Goal: Task Accomplishment & Management: Complete application form

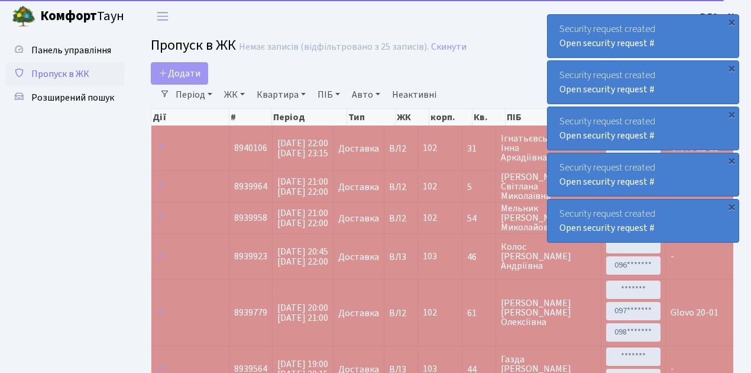
select select "25"
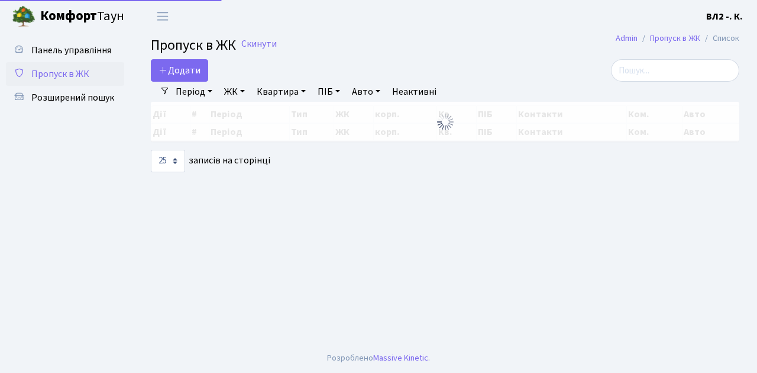
select select "25"
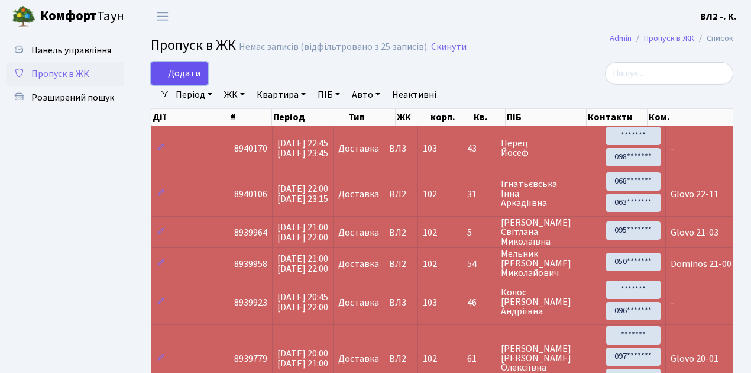
click at [204, 79] on link "Додати" at bounding box center [179, 73] width 57 height 22
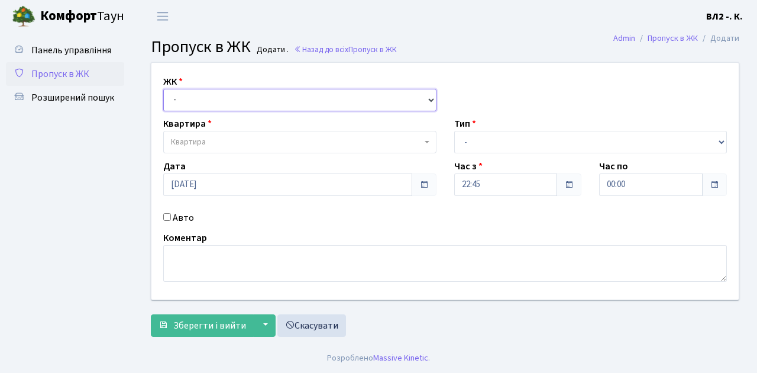
click at [427, 98] on select "- ВЛ1, Ужгородський пров., 4/1 ВЛ2, Голосіївський просп., 76 ВЛ3, пр.Голосіївсь…" at bounding box center [299, 100] width 273 height 22
select select "317"
click at [163, 89] on select "- ВЛ1, Ужгородський пров., 4/1 ВЛ2, Голосіївський просп., 76 ВЛ3, пр.Голосіївсь…" at bounding box center [299, 100] width 273 height 22
select select
click at [426, 137] on span "Квартира" at bounding box center [299, 142] width 273 height 22
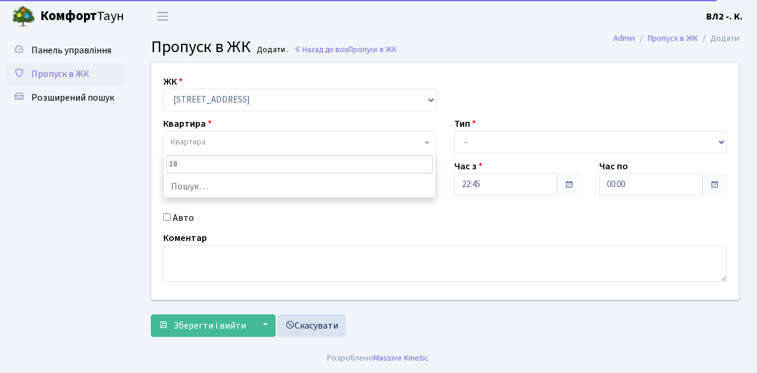
type input "188"
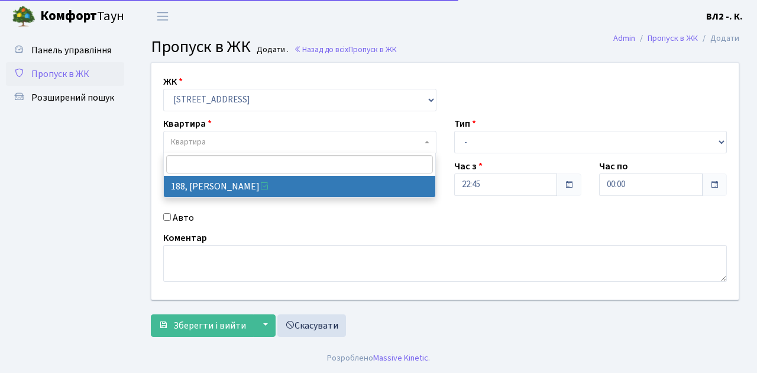
select select "40000"
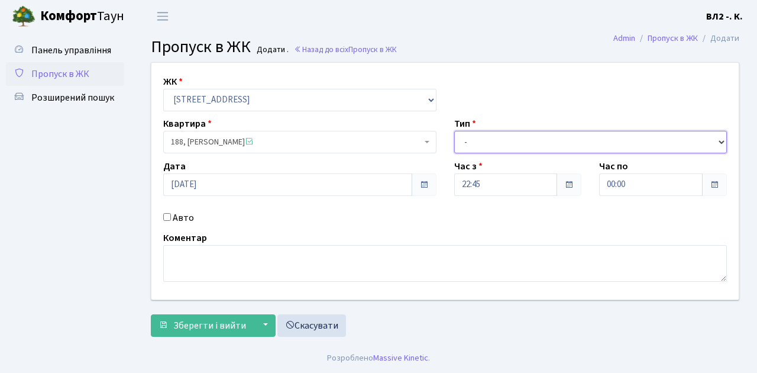
click at [720, 139] on select "- Доставка Таксі Гості Сервіс" at bounding box center [590, 142] width 273 height 22
select select "1"
click at [454, 131] on select "- Доставка Таксі Гості Сервіс" at bounding box center [590, 142] width 273 height 22
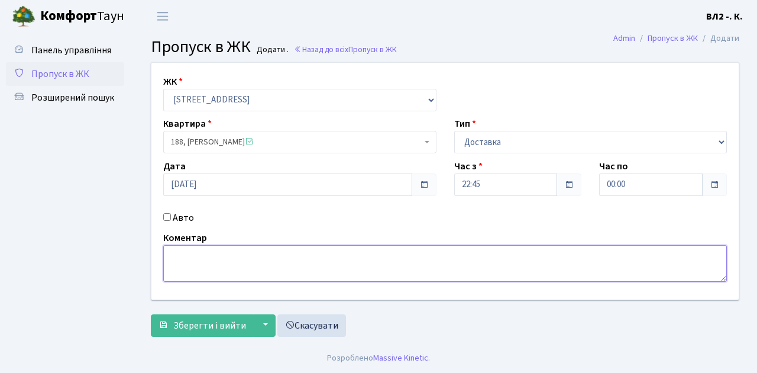
click at [179, 254] on textarea at bounding box center [444, 263] width 563 height 37
type textarea "22-55"
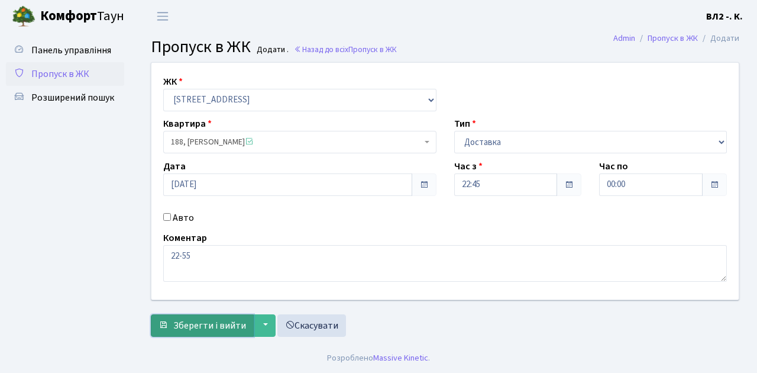
click at [183, 328] on span "Зберегти і вийти" at bounding box center [209, 325] width 73 height 13
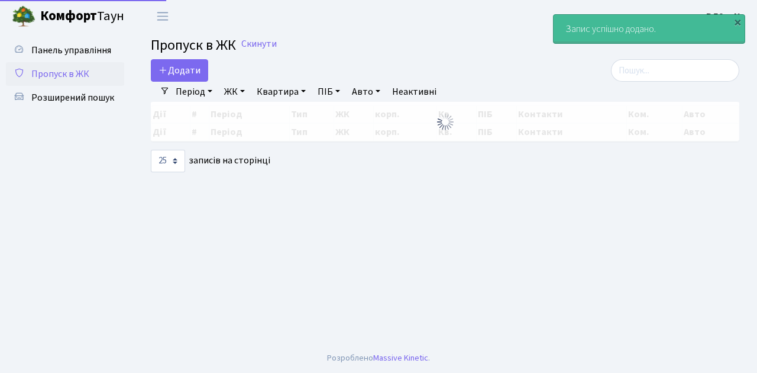
select select "25"
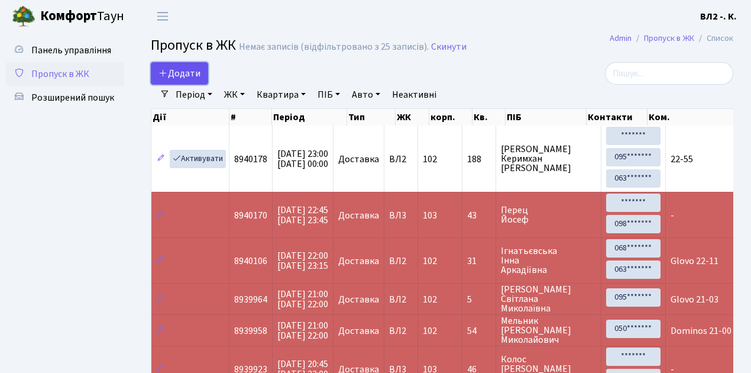
click at [204, 80] on link "Додати" at bounding box center [179, 73] width 57 height 22
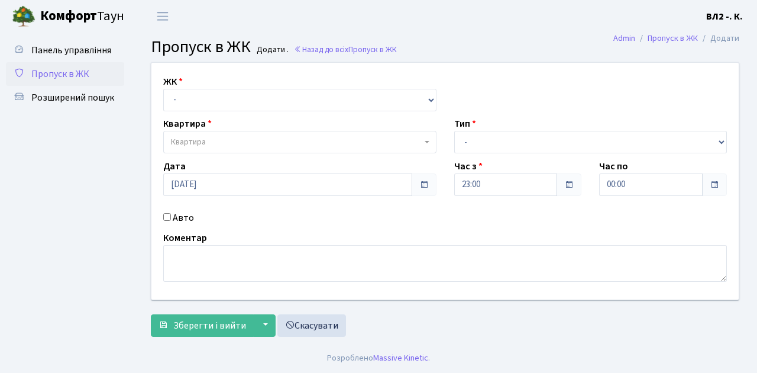
click at [83, 71] on span "Пропуск в ЖК" at bounding box center [60, 73] width 58 height 13
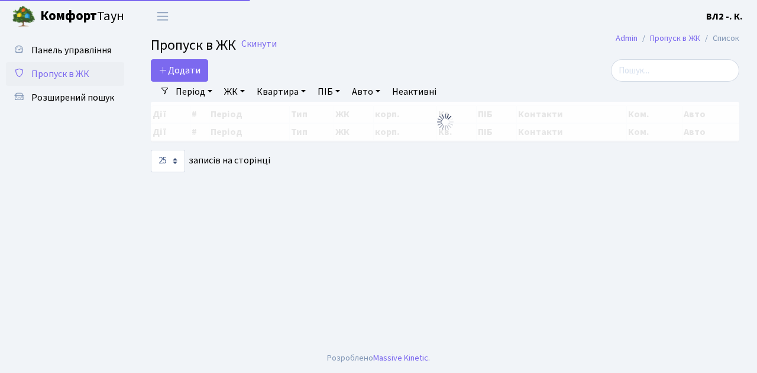
select select "25"
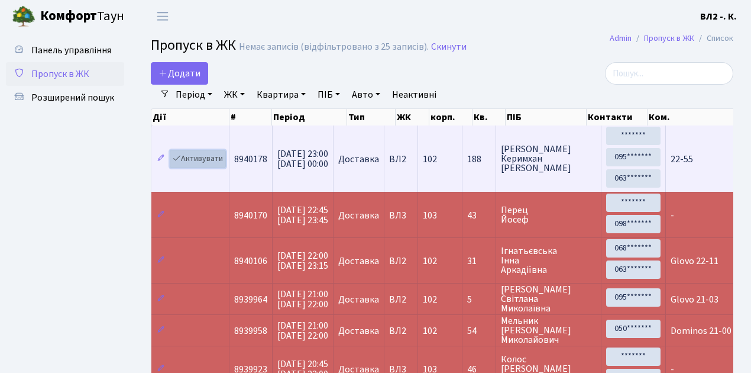
click at [220, 164] on link "Активувати" at bounding box center [198, 159] width 56 height 18
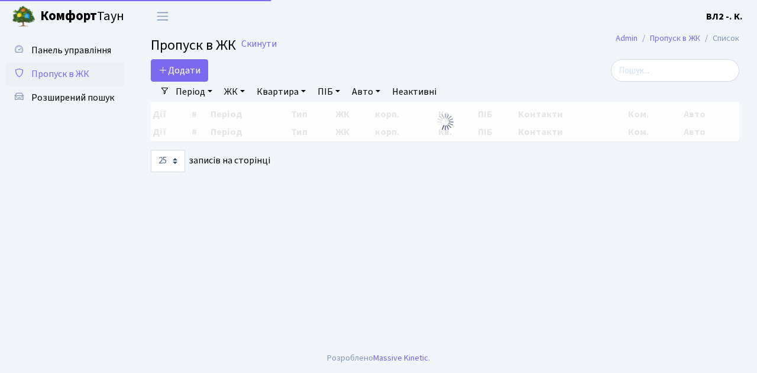
select select "25"
